Goal: Task Accomplishment & Management: Manage account settings

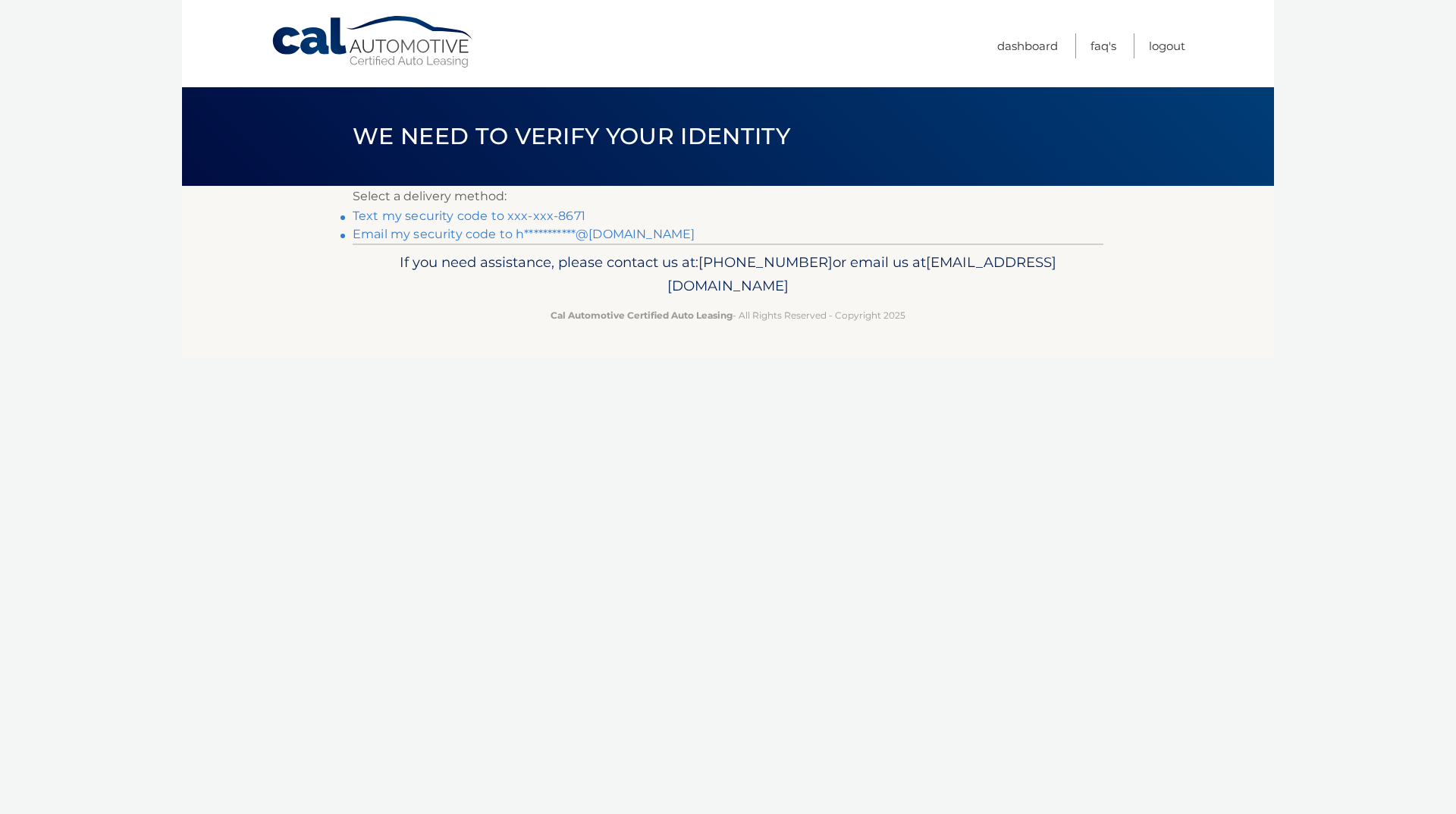
click at [486, 234] on link "**********" at bounding box center [524, 233] width 342 height 15
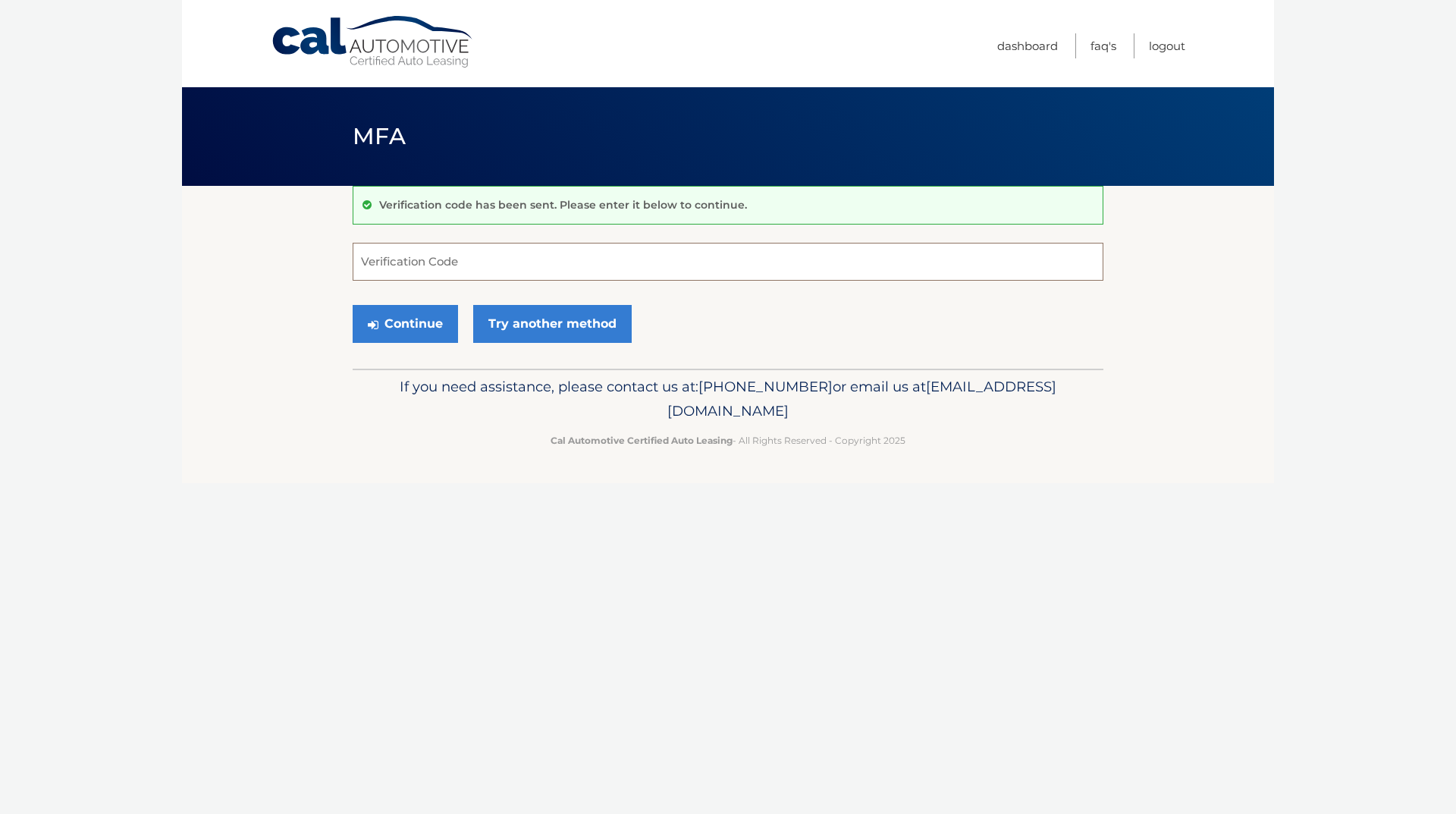
click at [418, 257] on input "Verification Code" at bounding box center [728, 262] width 750 height 38
click at [512, 263] on input "Verification Code" at bounding box center [728, 262] width 750 height 38
paste input "451400"
click at [414, 320] on button "Continue" at bounding box center [405, 324] width 105 height 38
click at [404, 322] on button "Continue" at bounding box center [405, 324] width 105 height 38
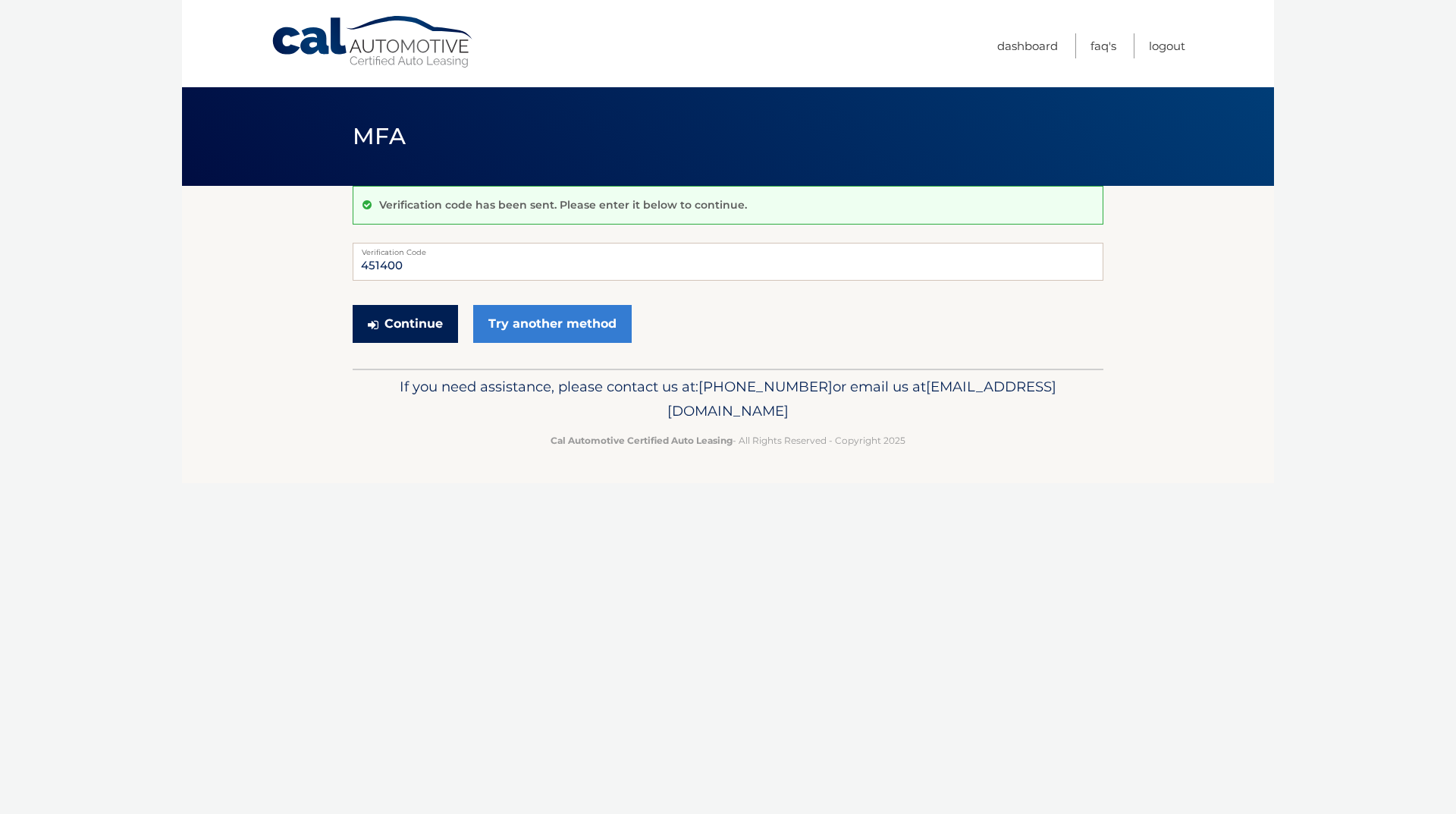
click at [404, 322] on button "Continue" at bounding box center [405, 324] width 105 height 38
click at [408, 323] on button "Continue" at bounding box center [405, 324] width 105 height 38
click at [474, 269] on input "451400" at bounding box center [728, 262] width 750 height 38
type input "451400"
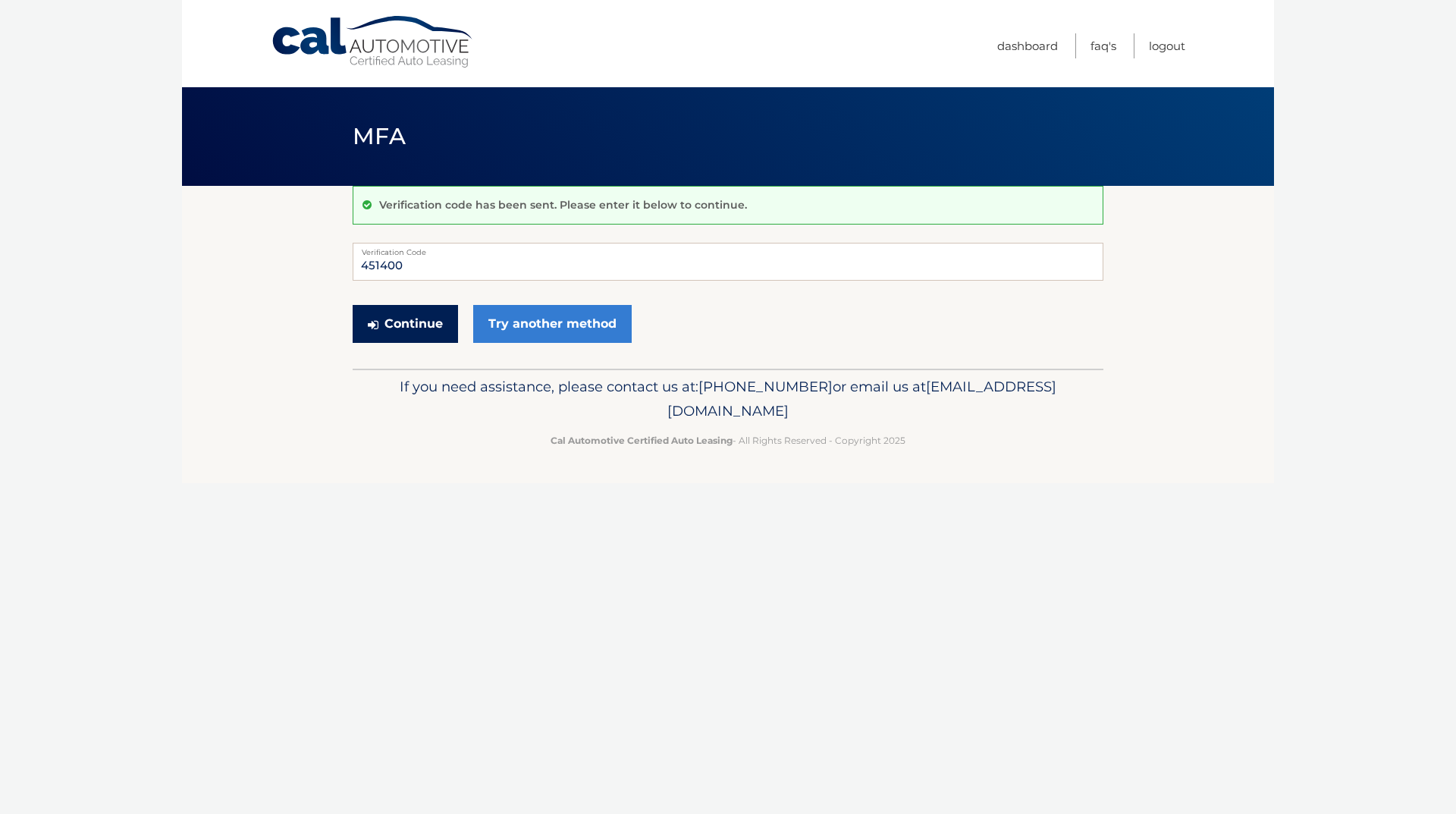
click at [419, 333] on button "Continue" at bounding box center [405, 324] width 105 height 38
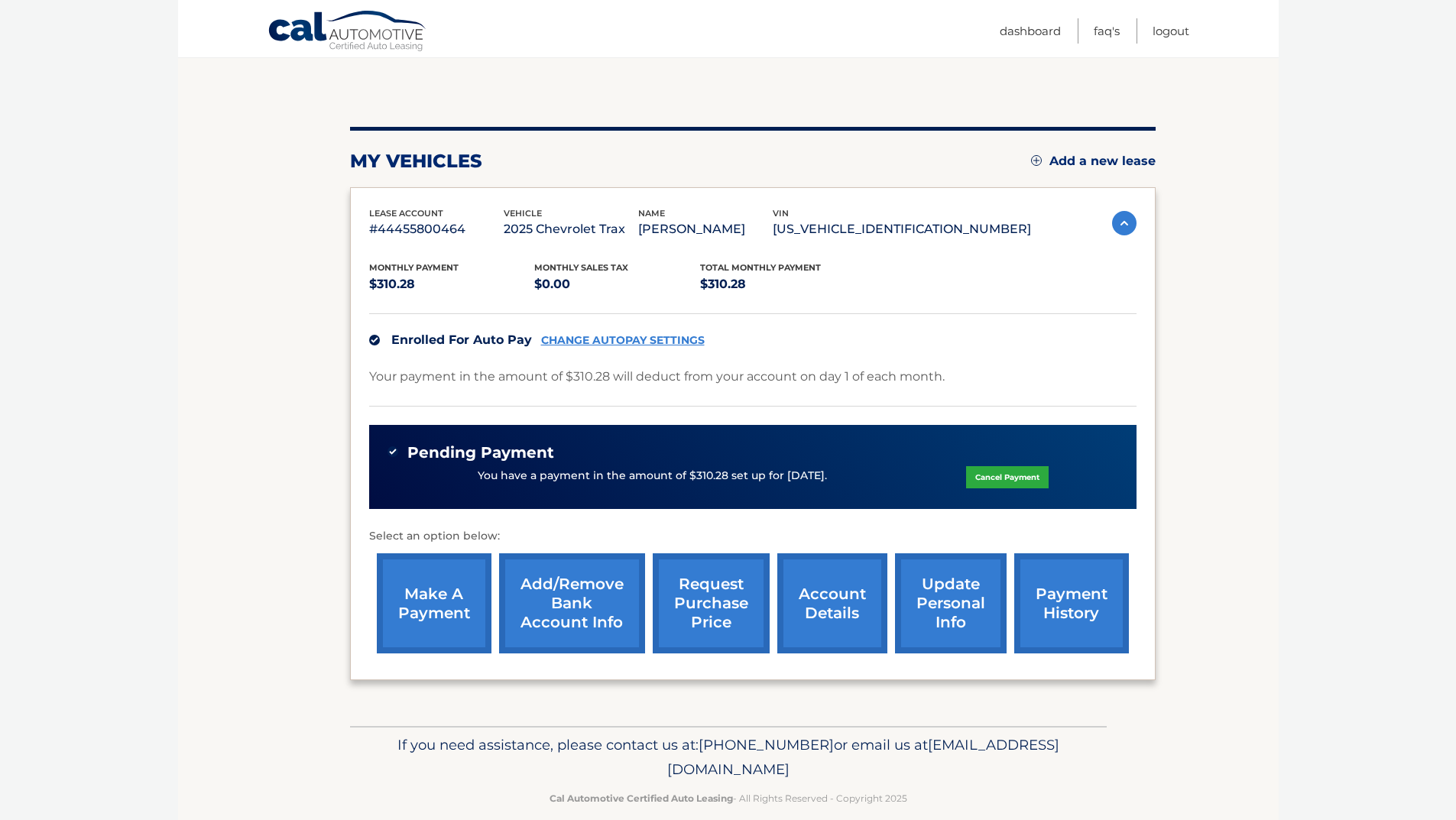
scroll to position [151, 0]
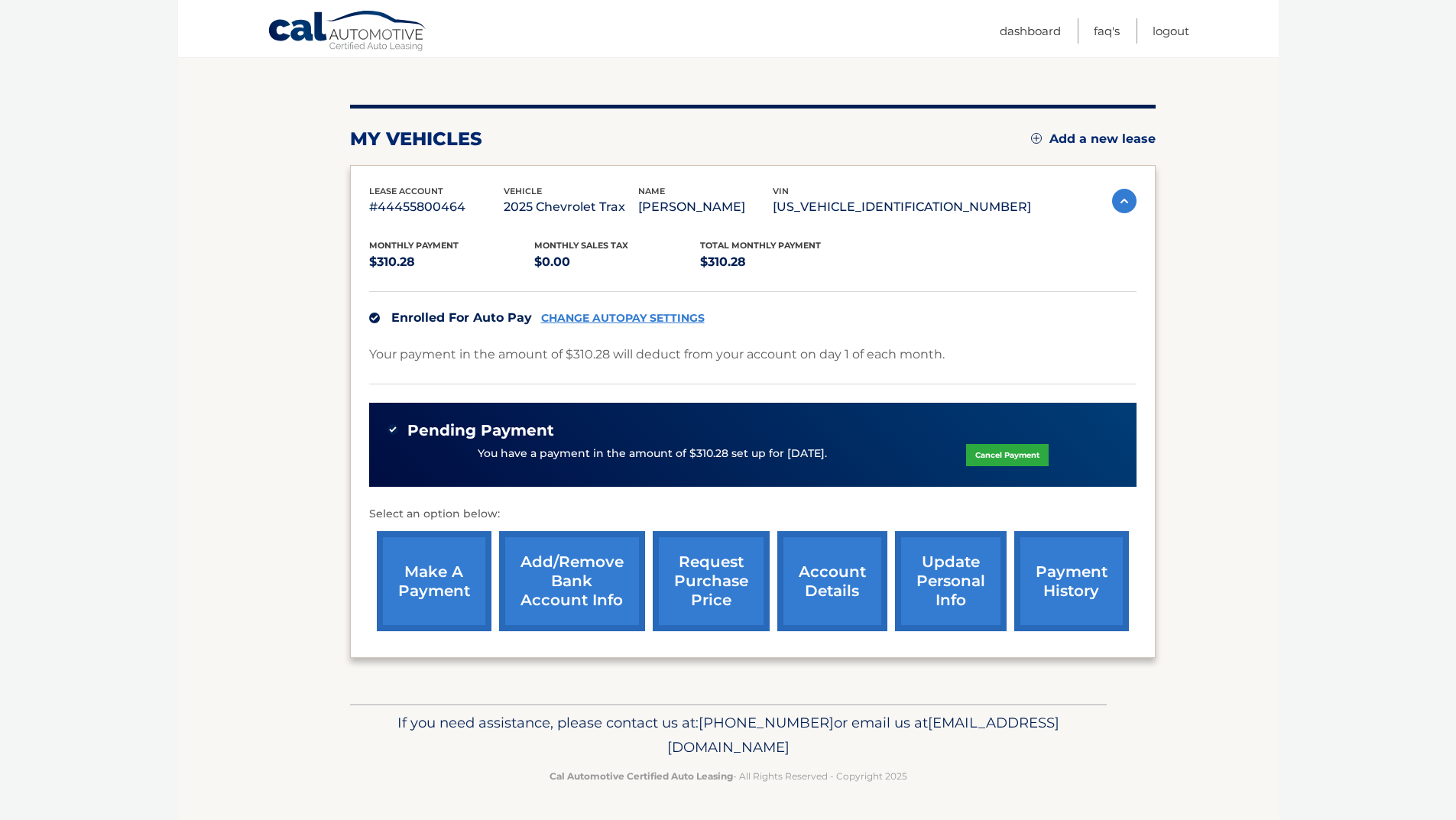
click at [1042, 588] on link "payment history" at bounding box center [1071, 581] width 115 height 100
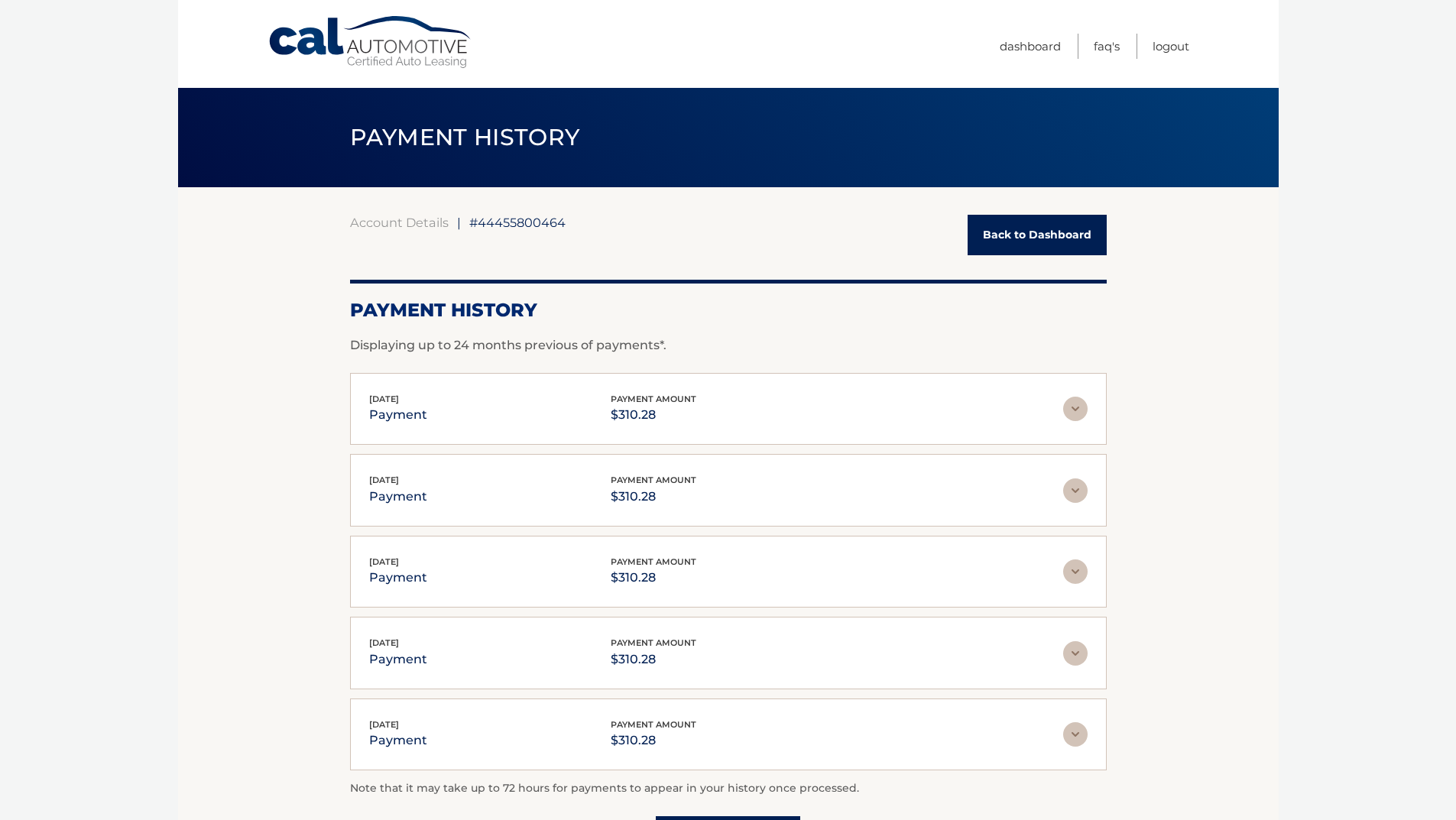
click at [1076, 410] on img at bounding box center [1075, 409] width 24 height 24
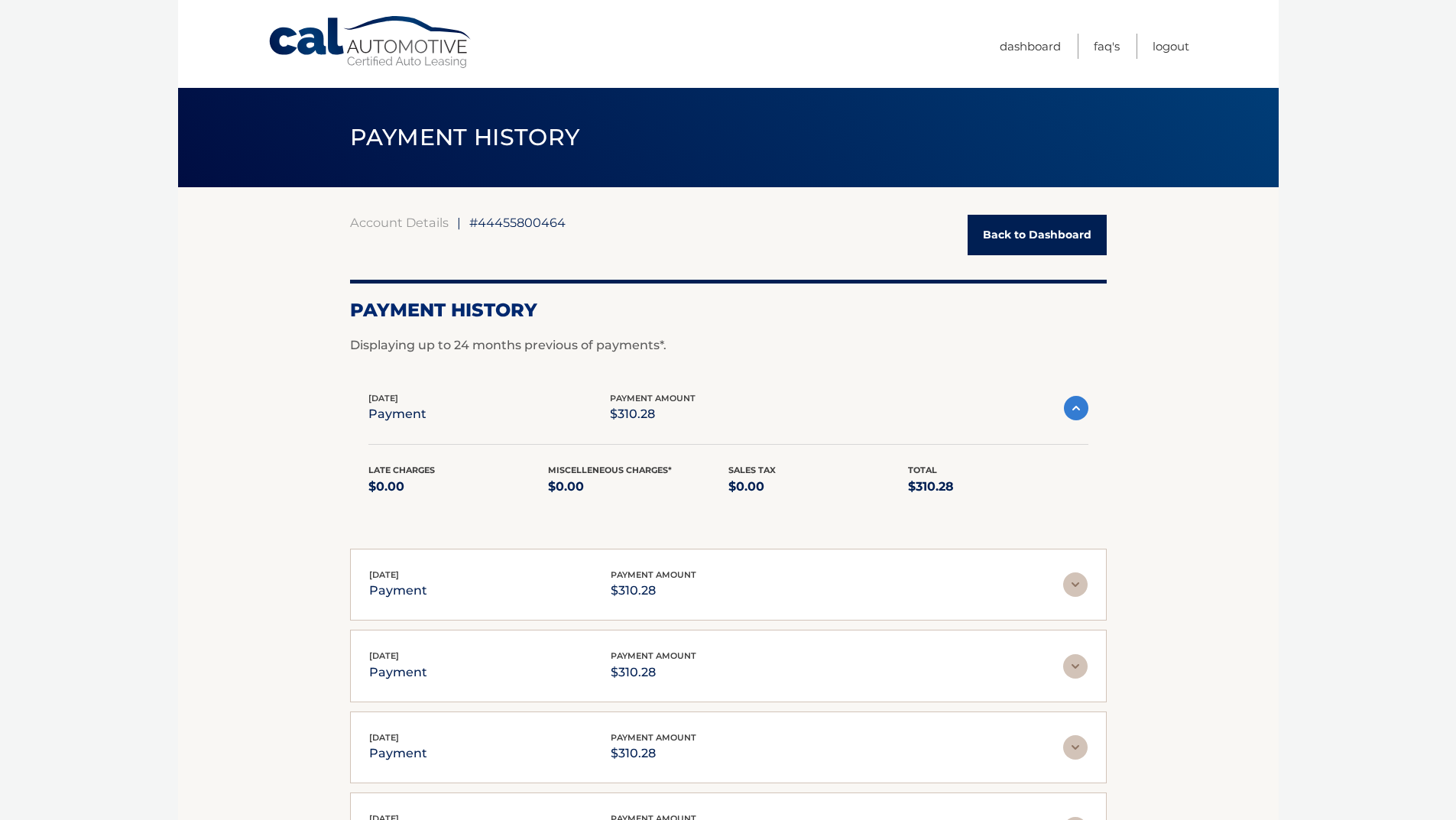
click at [1076, 410] on img at bounding box center [1076, 408] width 24 height 24
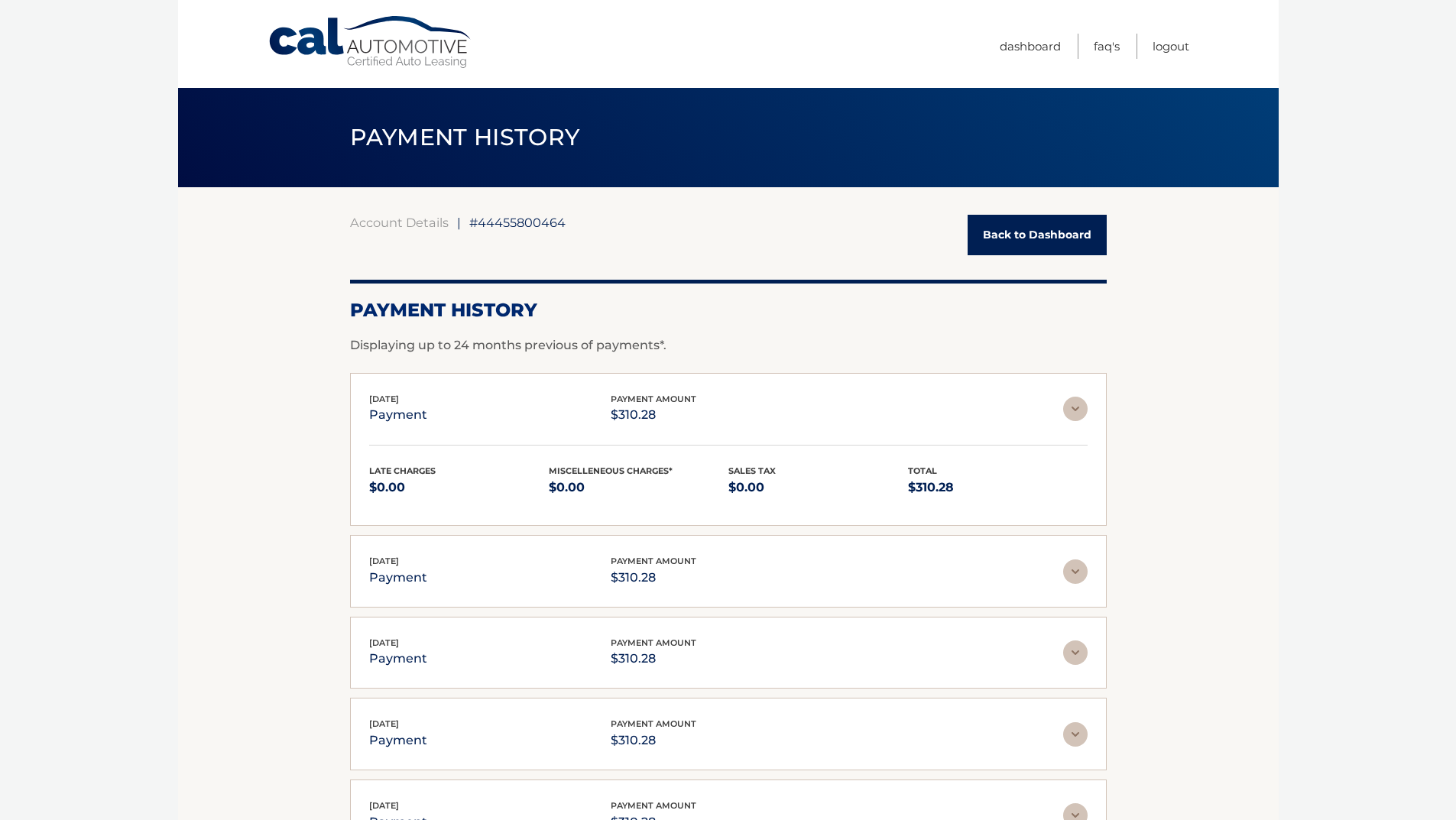
click at [1076, 410] on img at bounding box center [1075, 409] width 24 height 24
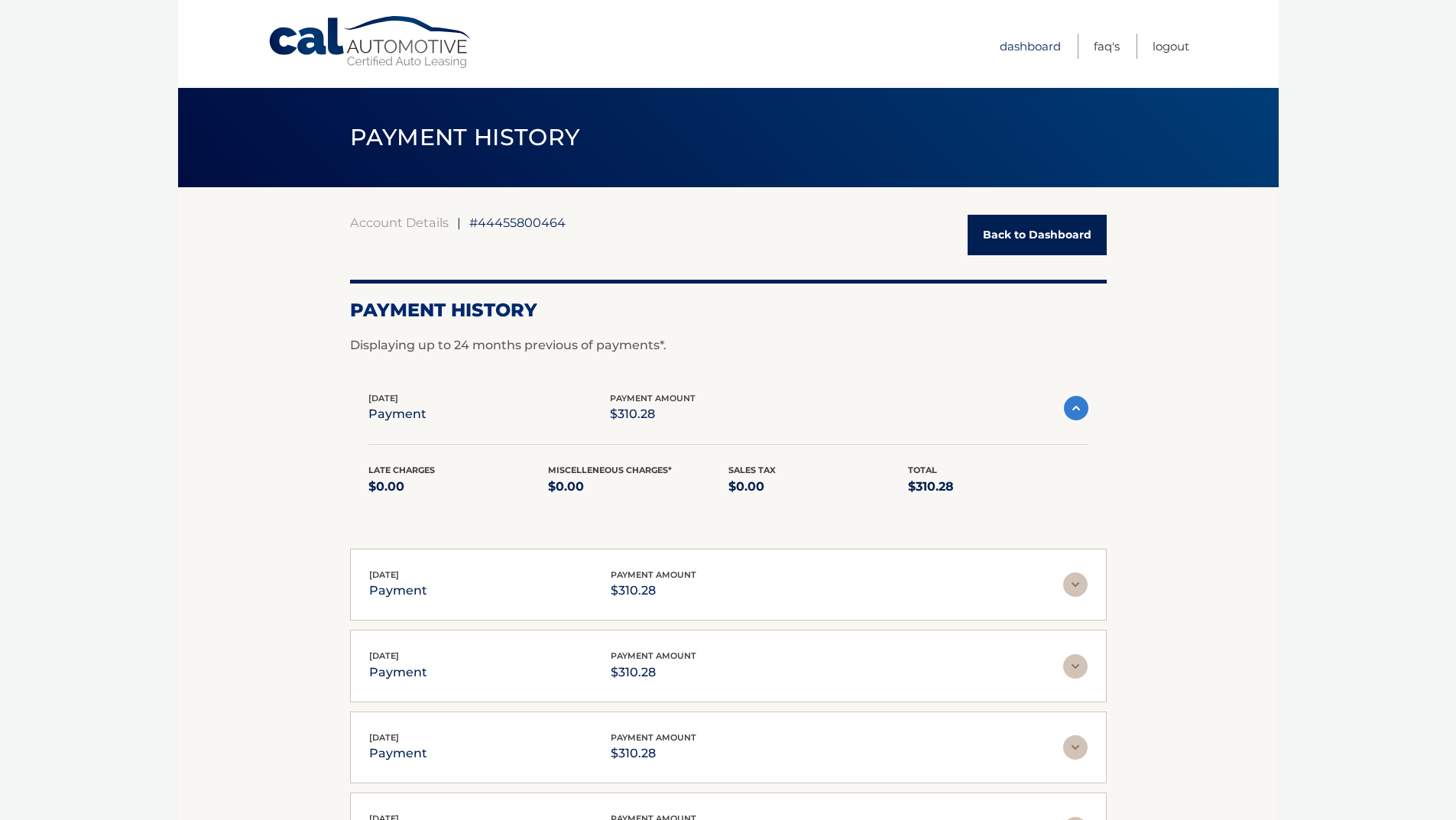
click at [1033, 48] on link "Dashboard" at bounding box center [1030, 46] width 61 height 25
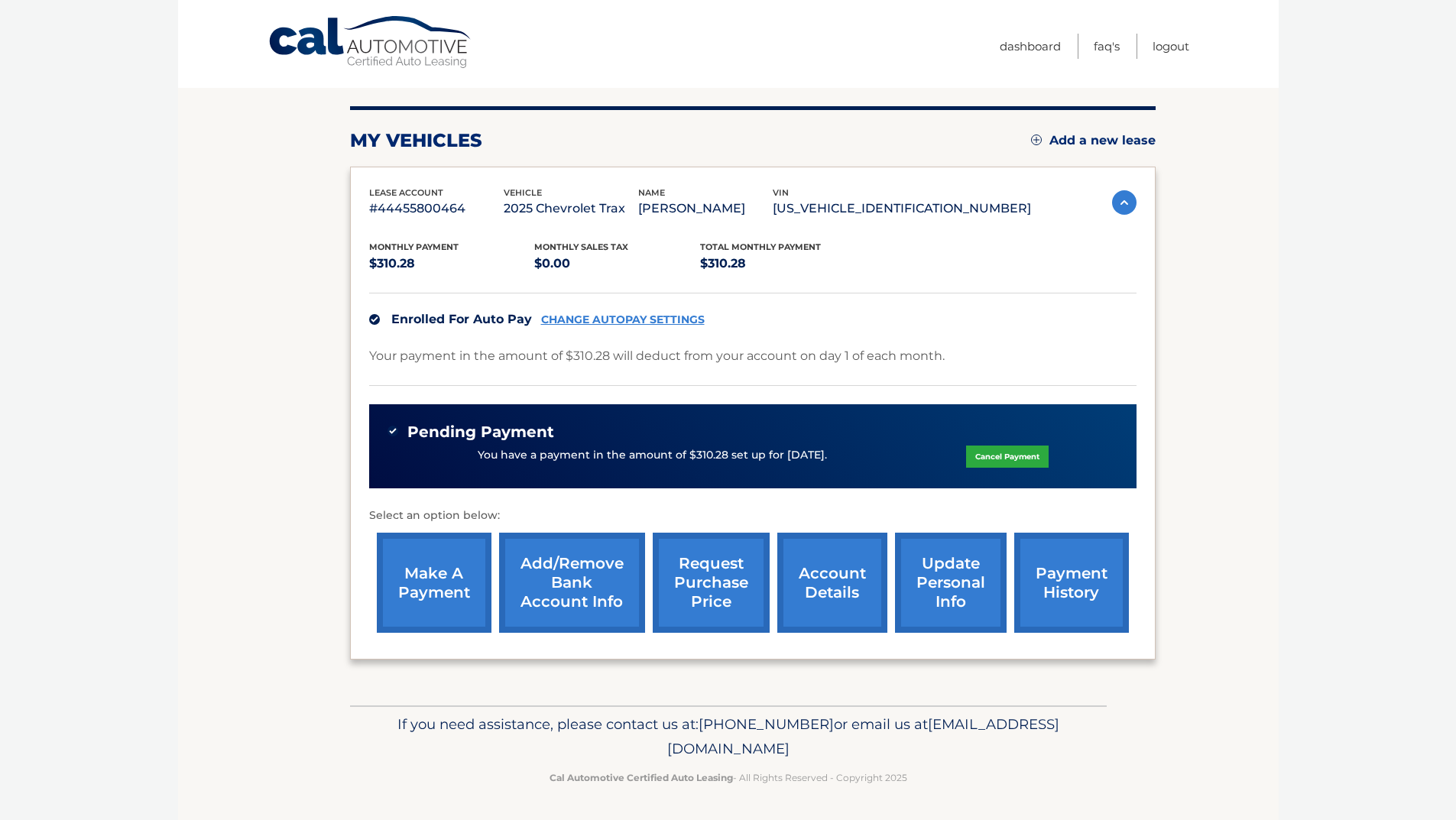
scroll to position [151, 0]
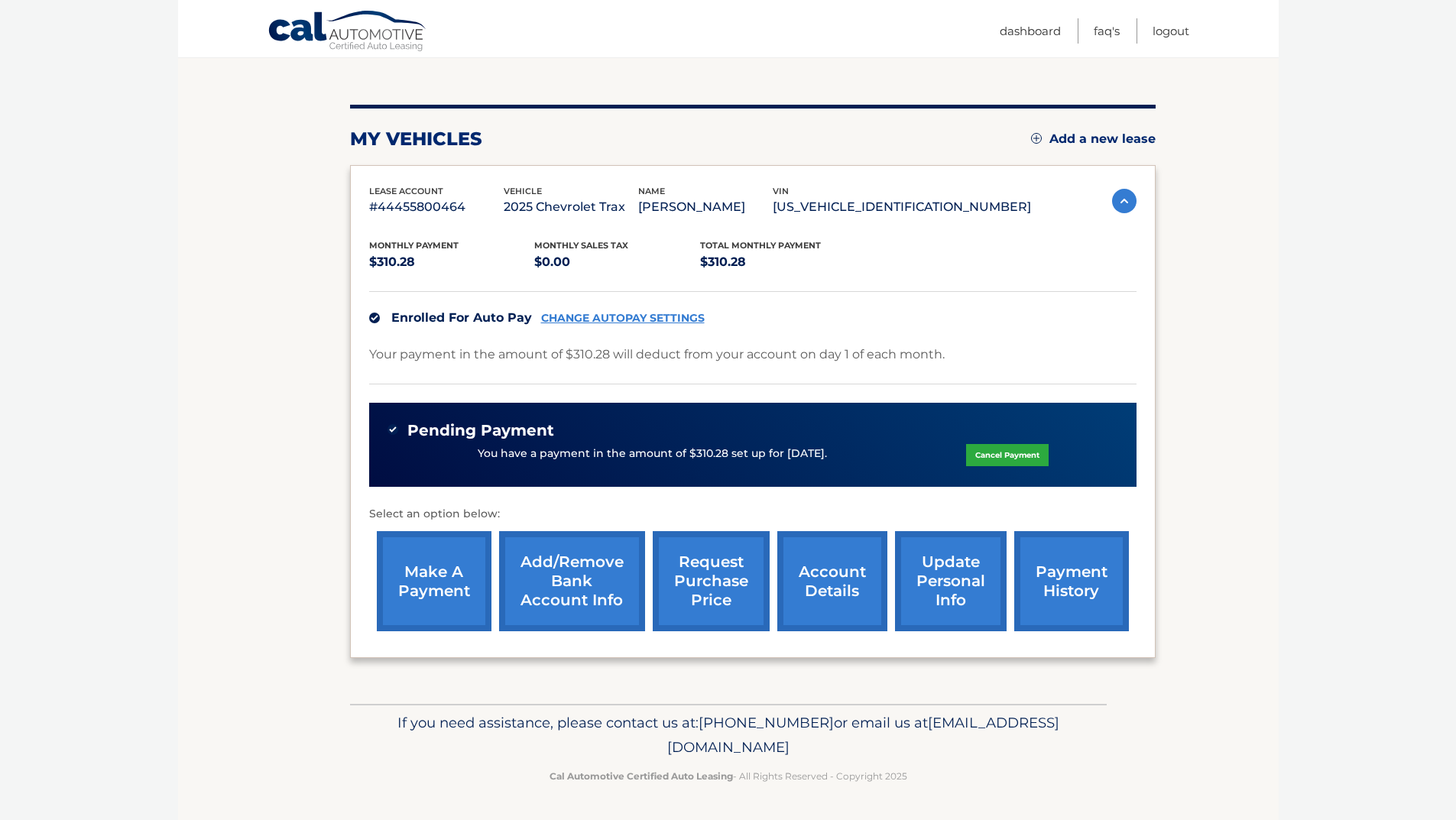
click at [836, 589] on link "account details" at bounding box center [832, 581] width 110 height 100
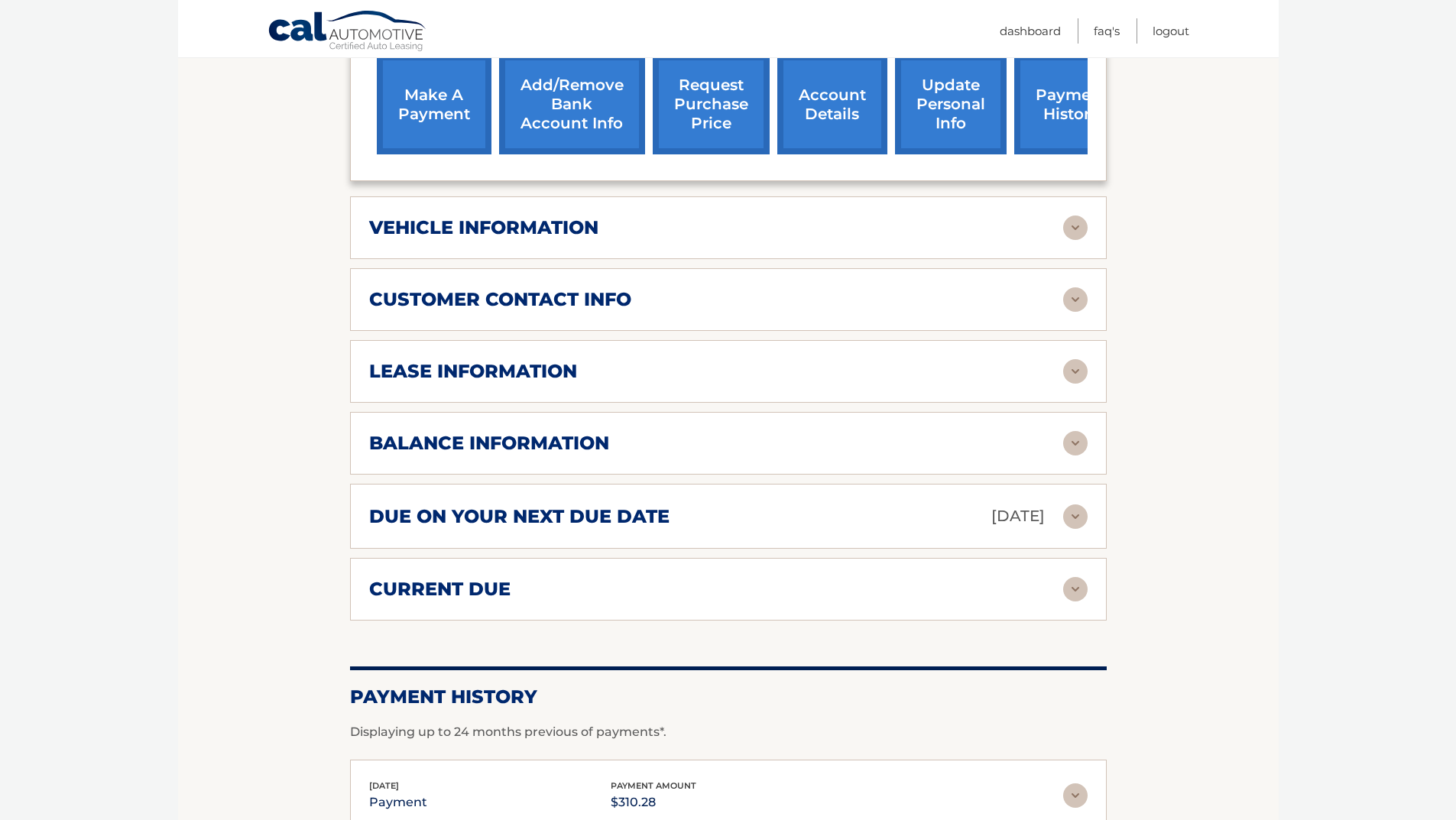
scroll to position [688, 0]
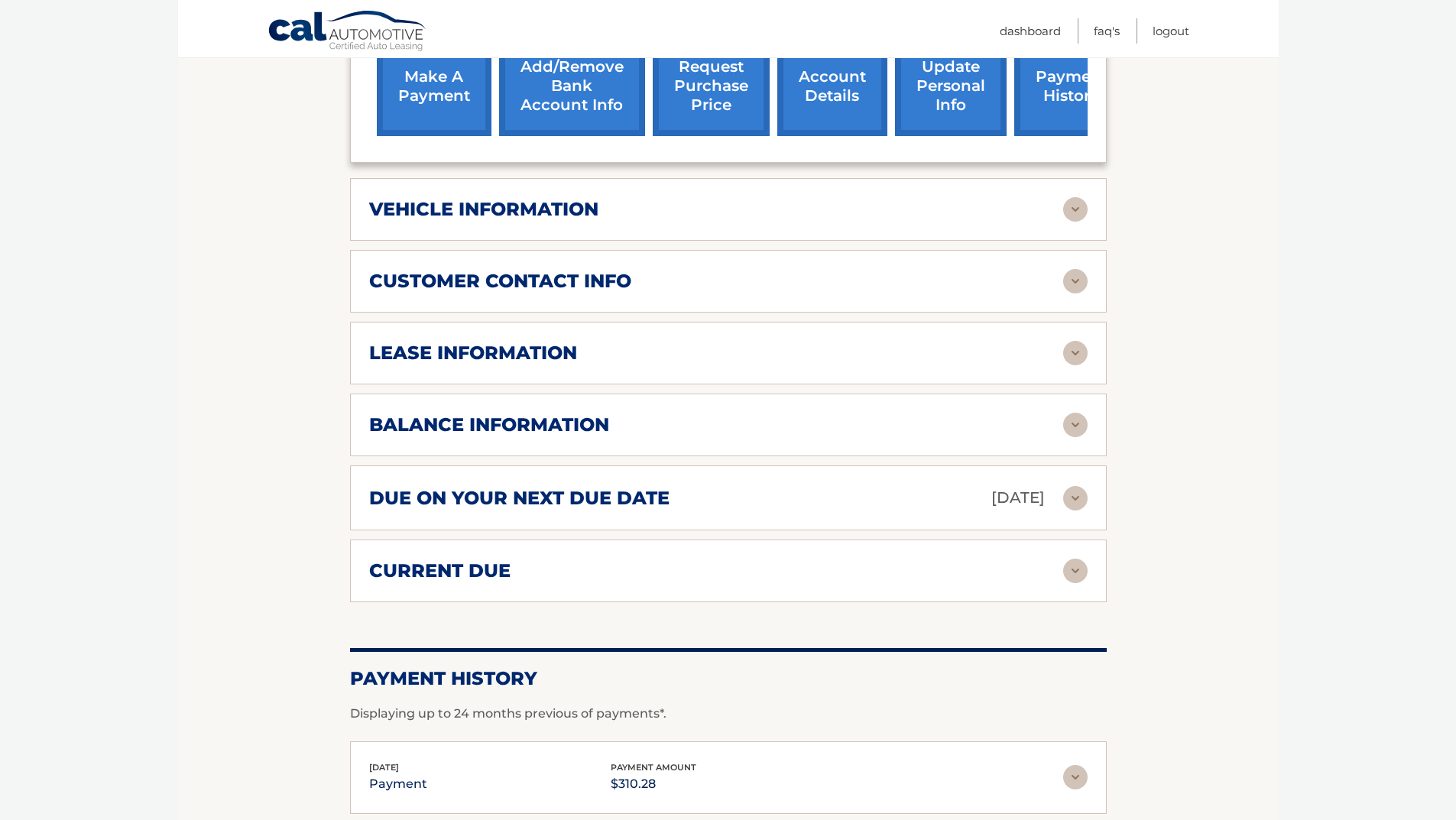
click at [1079, 197] on img at bounding box center [1075, 209] width 24 height 24
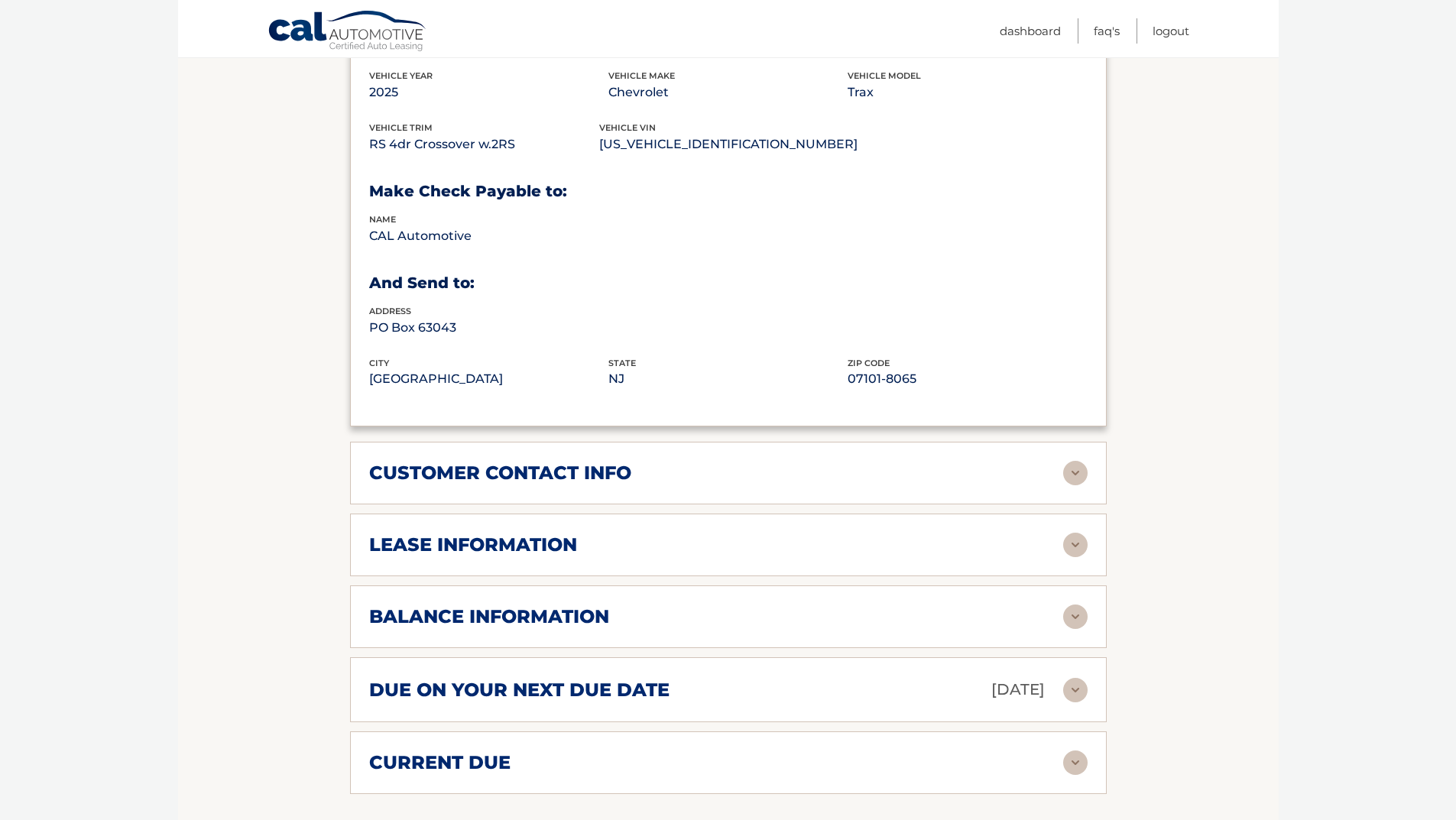
scroll to position [917, 0]
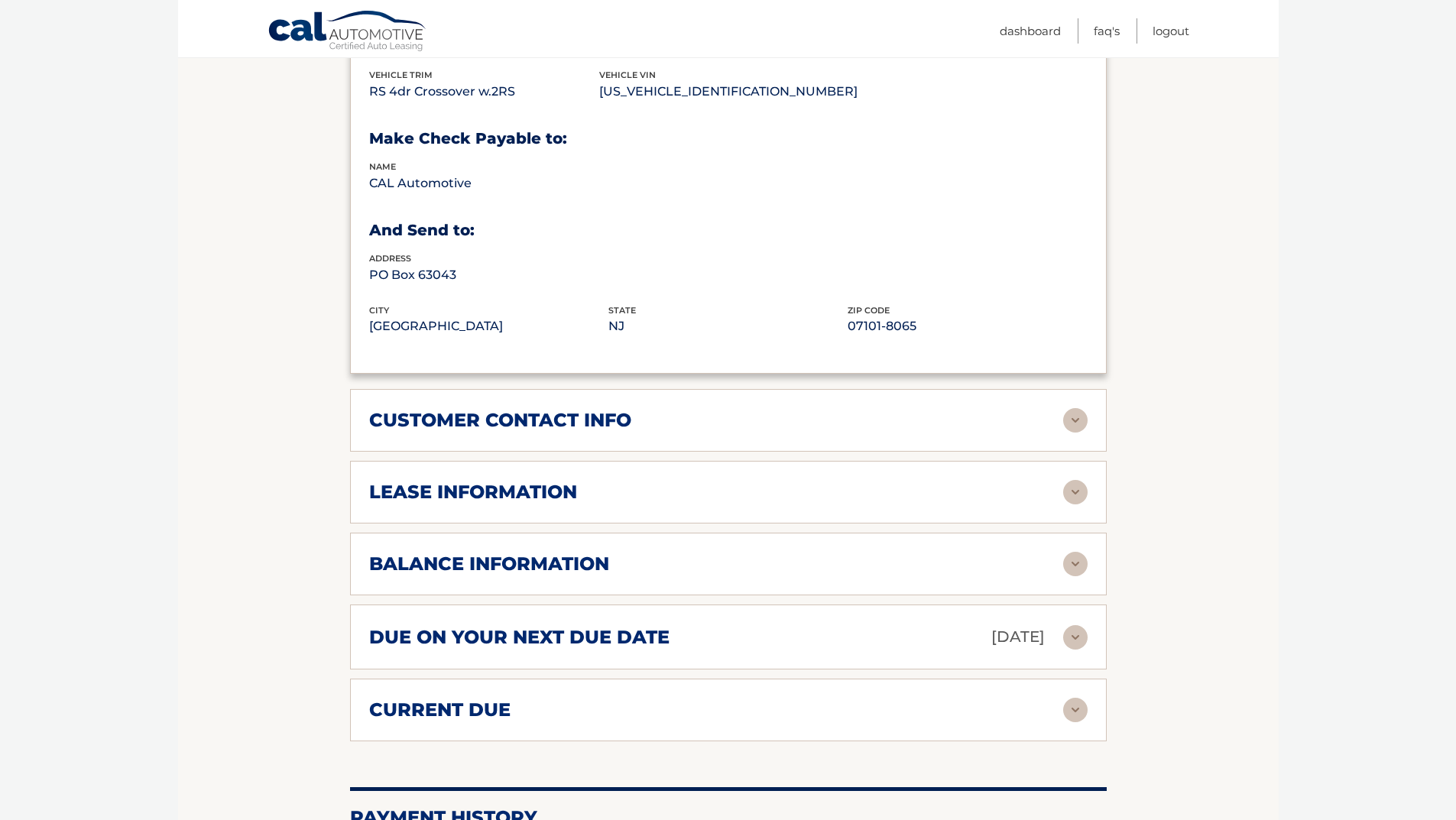
click at [1076, 409] on img at bounding box center [1075, 420] width 24 height 24
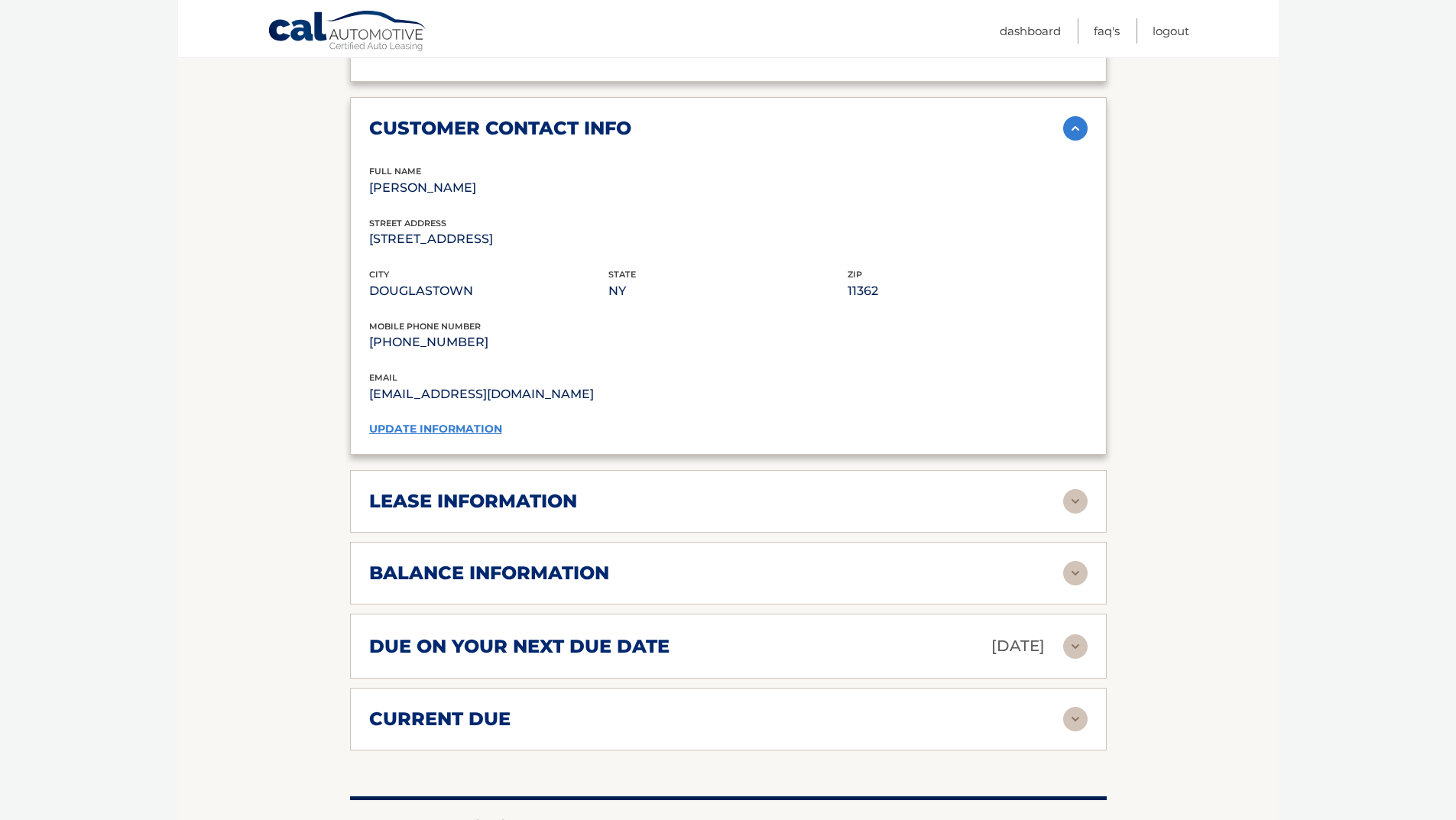
scroll to position [1299, 0]
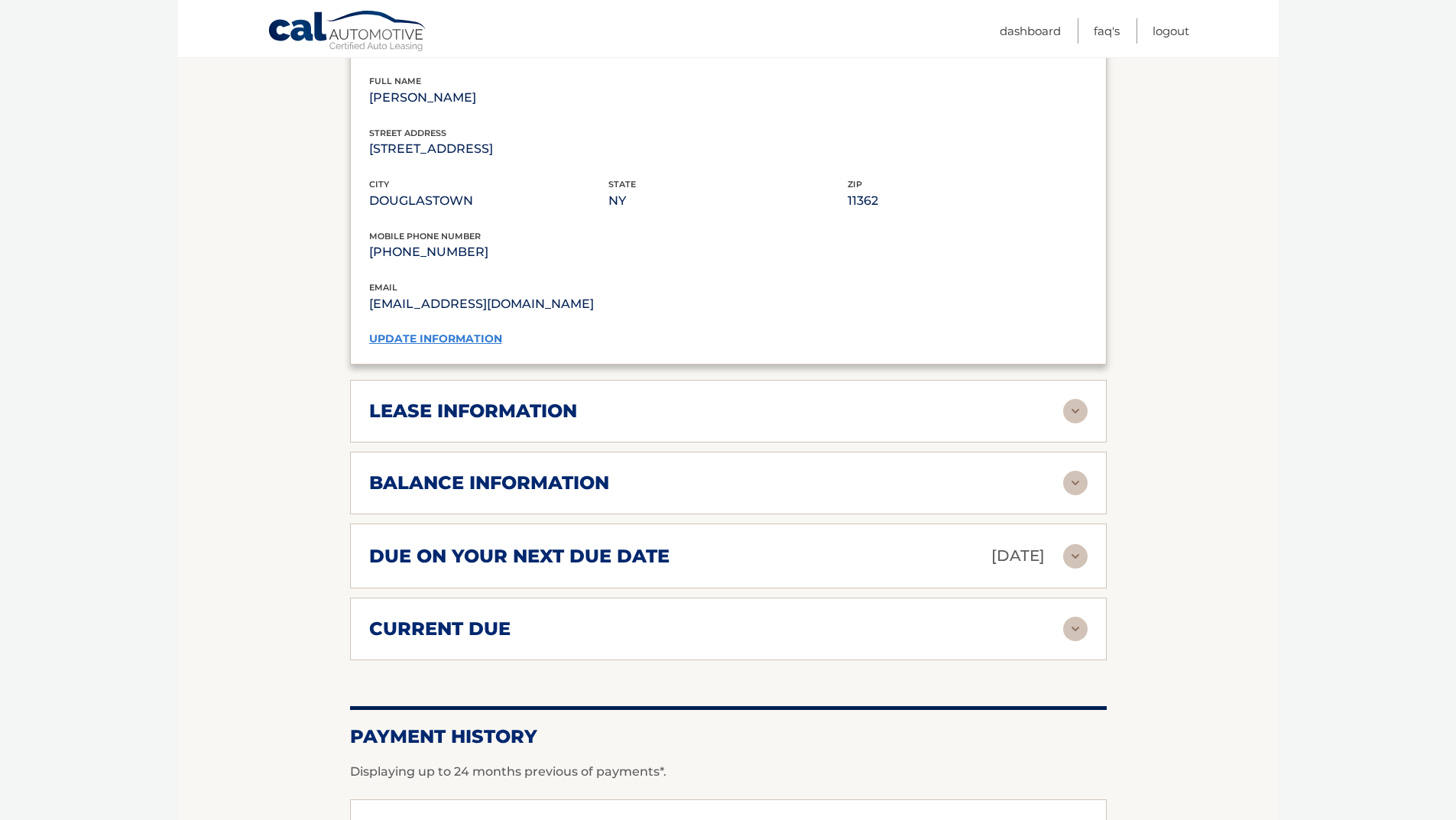
click at [1079, 399] on img at bounding box center [1075, 410] width 24 height 24
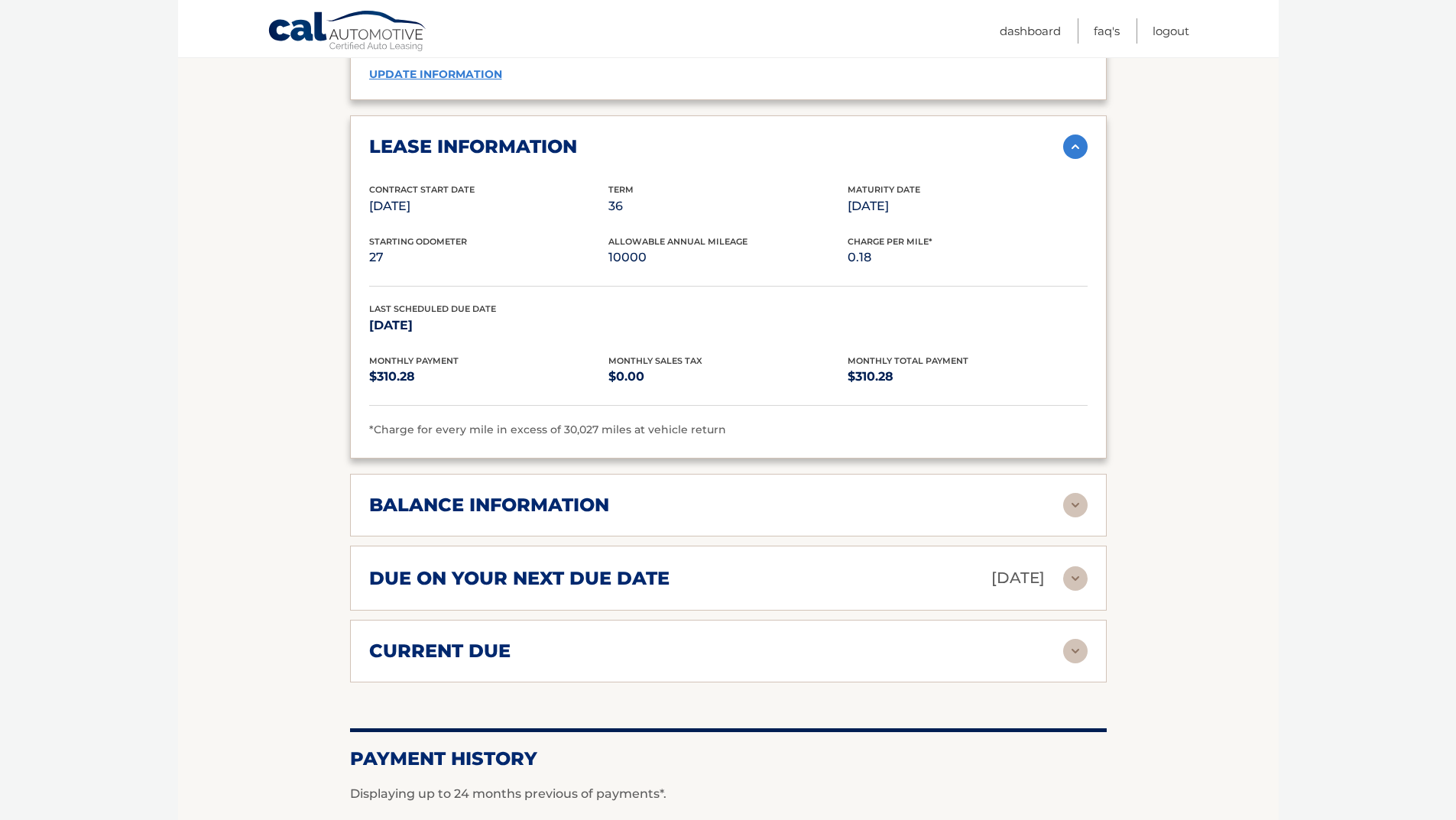
scroll to position [1605, 0]
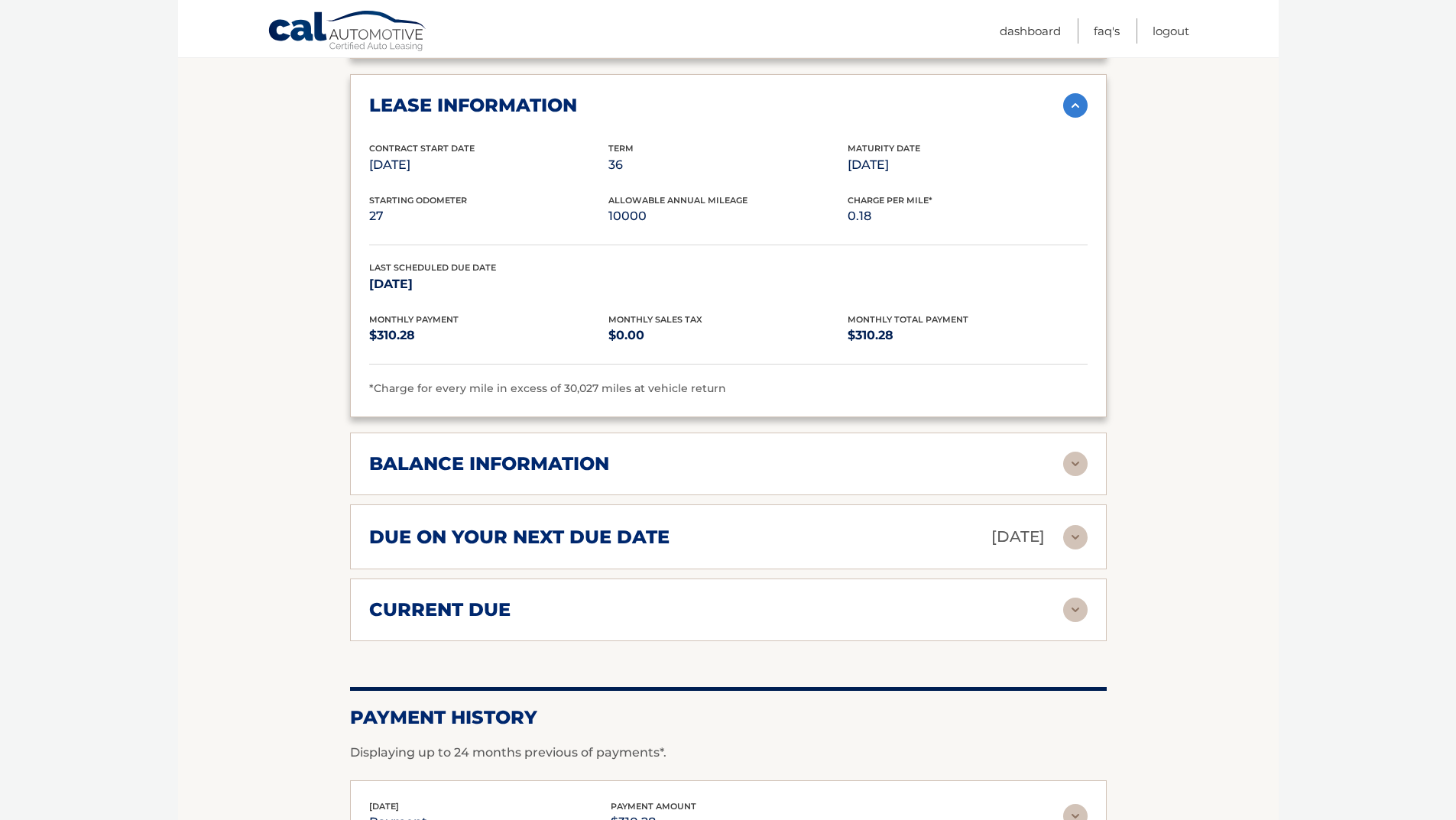
click at [1072, 452] on img at bounding box center [1075, 463] width 24 height 24
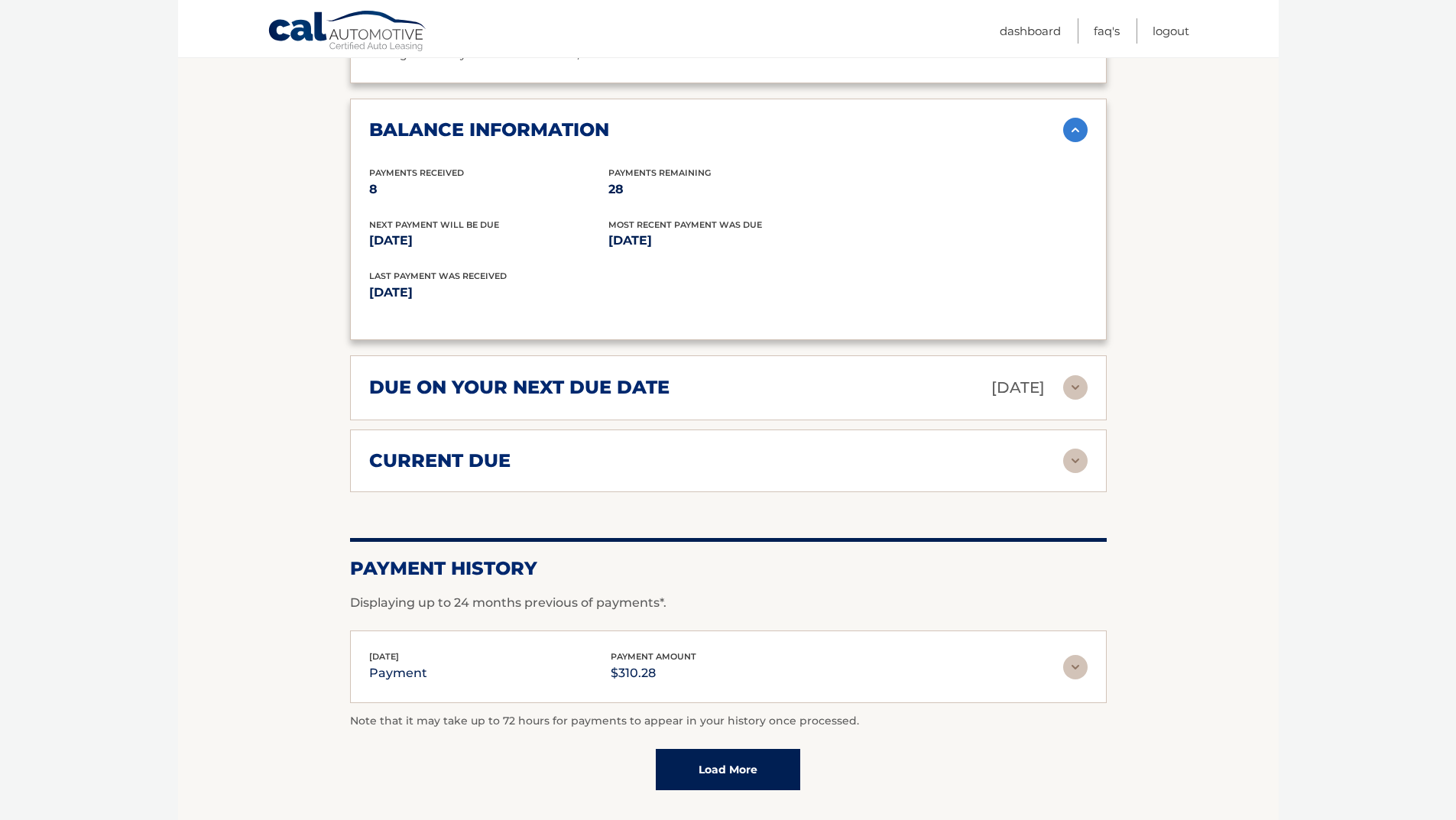
scroll to position [1987, 0]
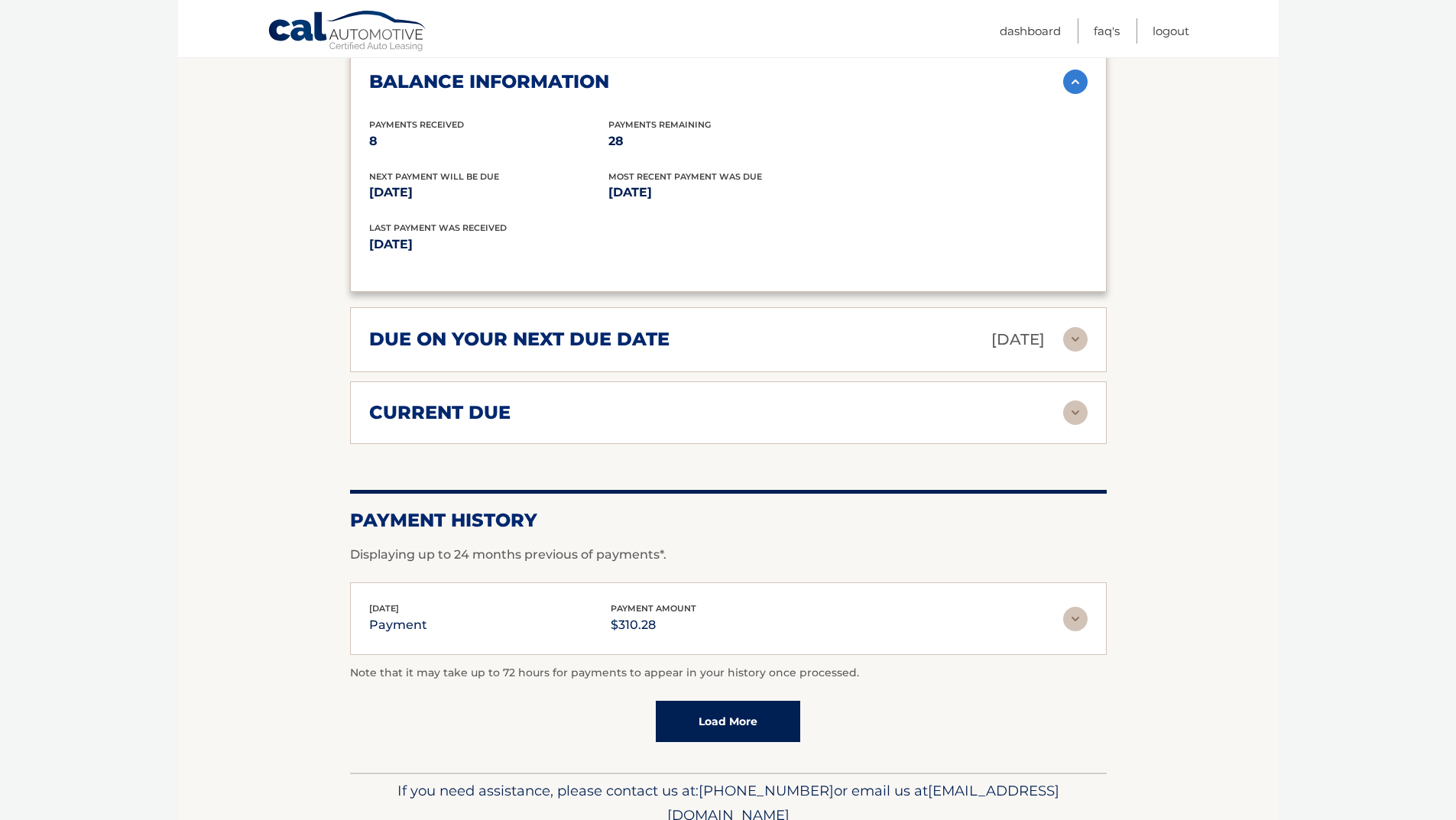
click at [1077, 327] on img at bounding box center [1075, 339] width 24 height 24
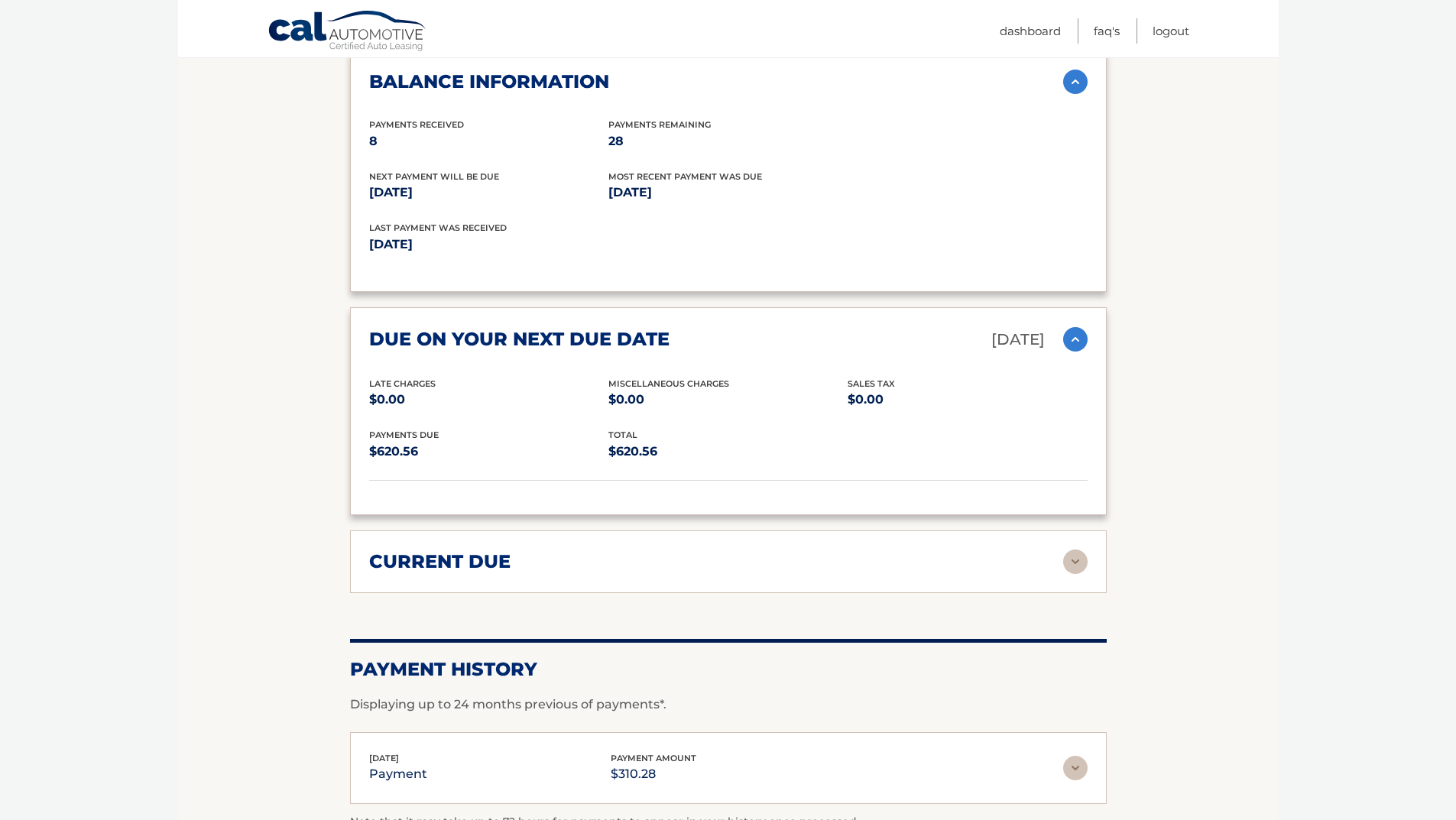
click at [1079, 327] on img at bounding box center [1075, 339] width 24 height 24
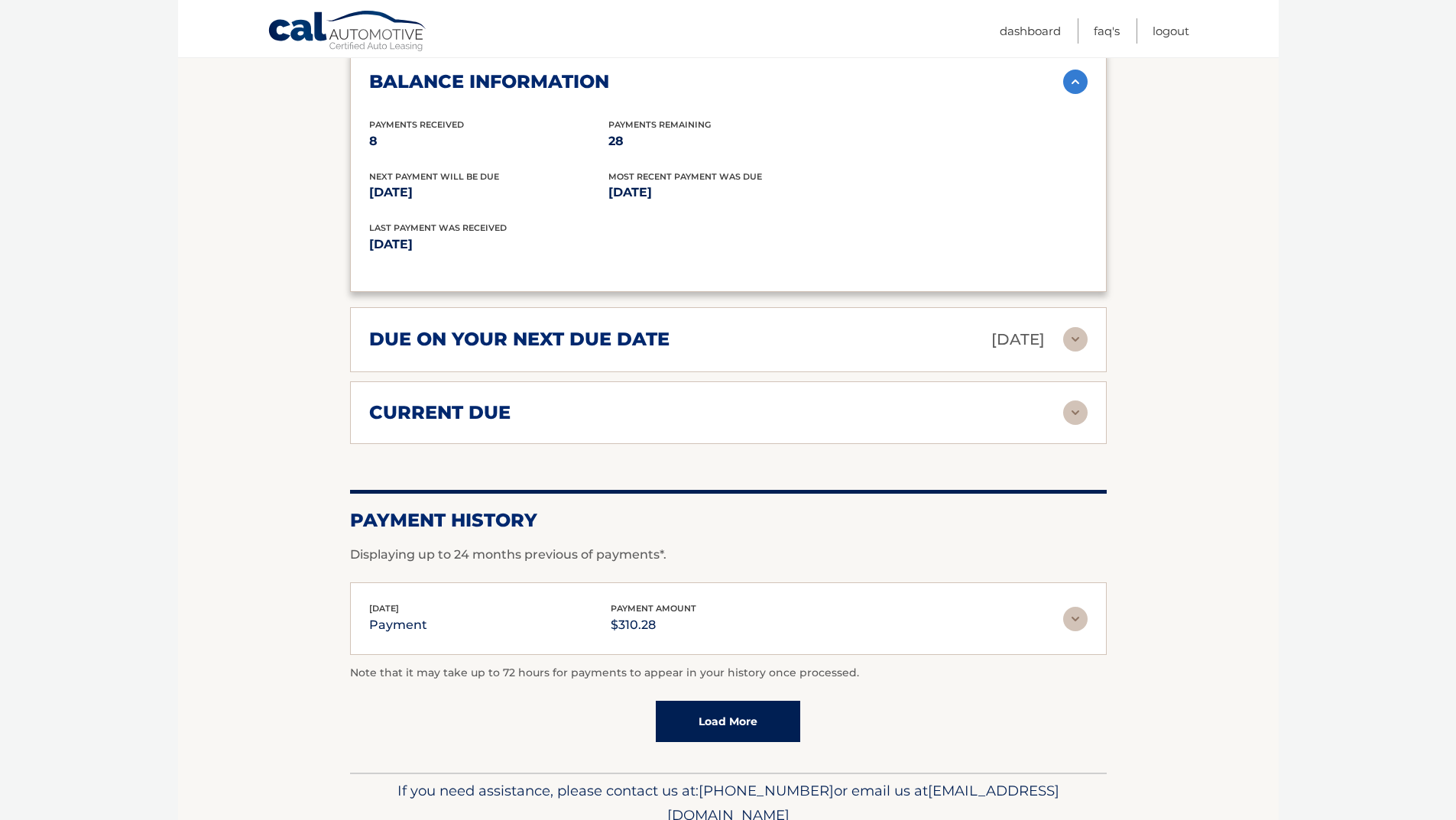
click at [1068, 401] on img at bounding box center [1075, 412] width 24 height 24
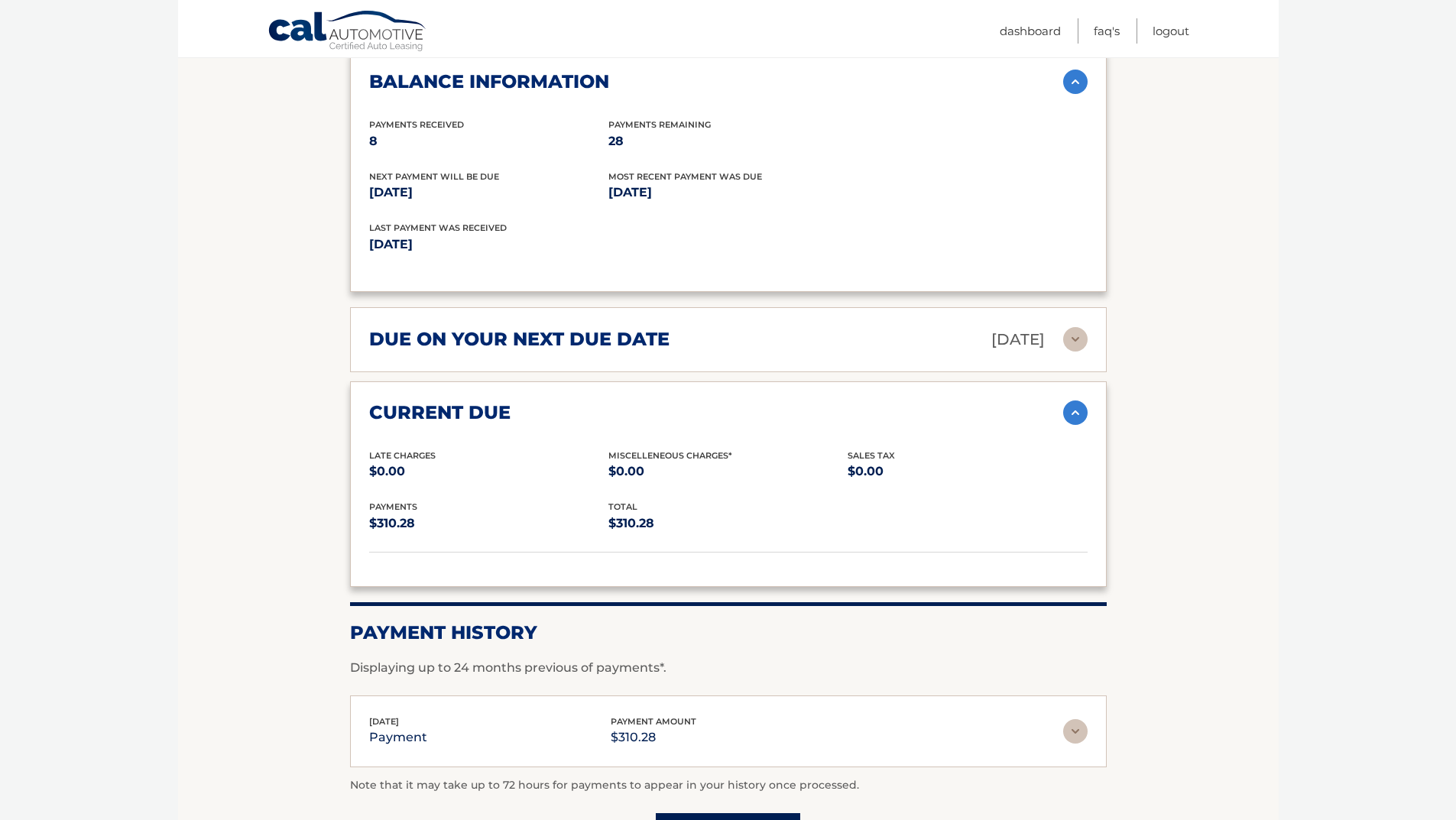
click at [1071, 401] on img at bounding box center [1075, 412] width 24 height 24
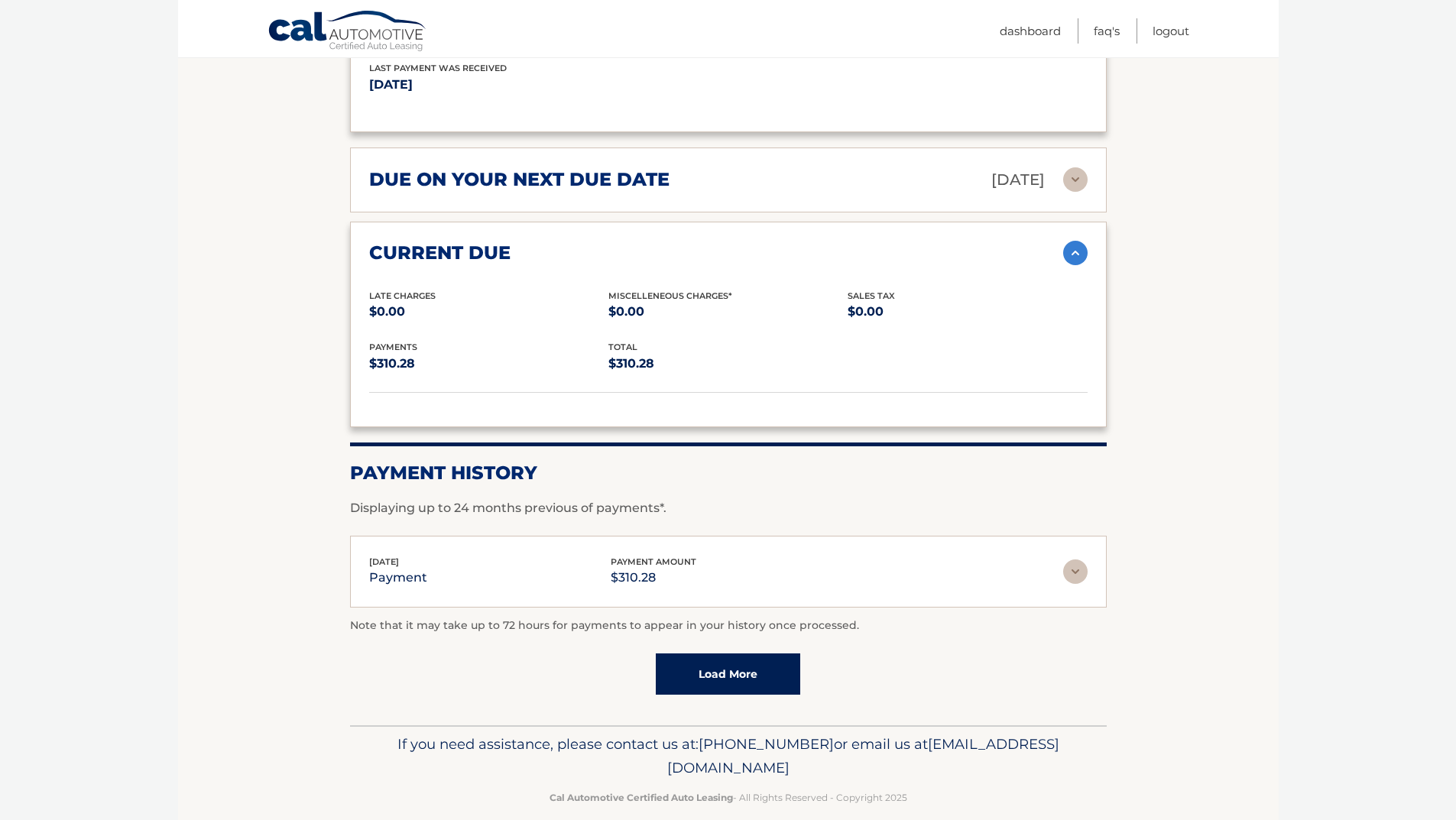
scroll to position [1688, 0]
